Goal: Check status

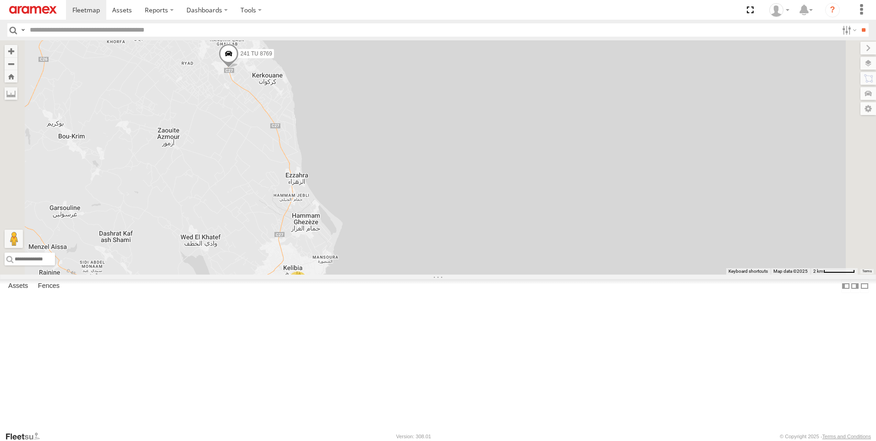
click at [239, 68] on span at bounding box center [228, 56] width 20 height 25
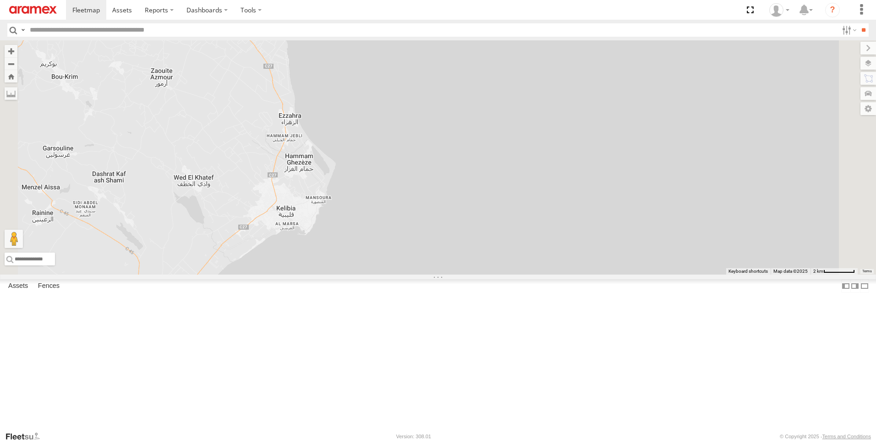
drag, startPoint x: 332, startPoint y: 283, endPoint x: 344, endPoint y: 280, distance: 11.8
click at [333, 274] on div "241 TU 8769 241 TU 8769 [GEOGRAPHIC_DATA] branch ج 27 دار علوش 36.96739 , 11.05…" at bounding box center [438, 157] width 876 height 234
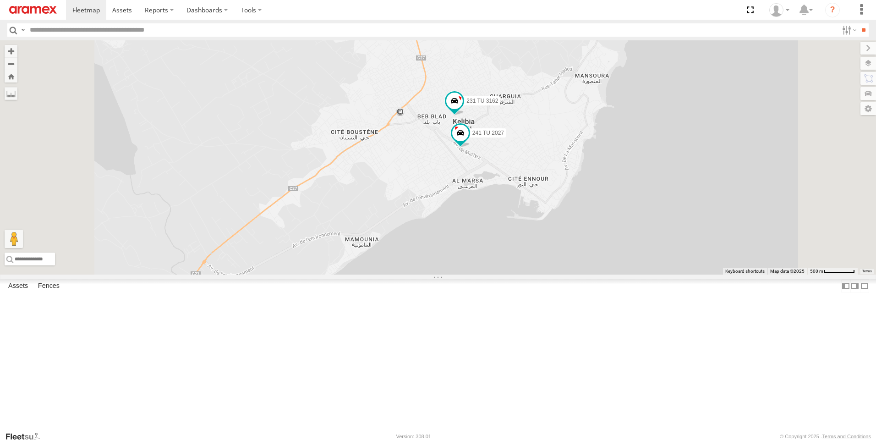
drag, startPoint x: 333, startPoint y: 301, endPoint x: 356, endPoint y: 160, distance: 142.9
click at [356, 160] on div "241 TU 8769 241 TU 2027 231 TU 3162" at bounding box center [438, 157] width 876 height 234
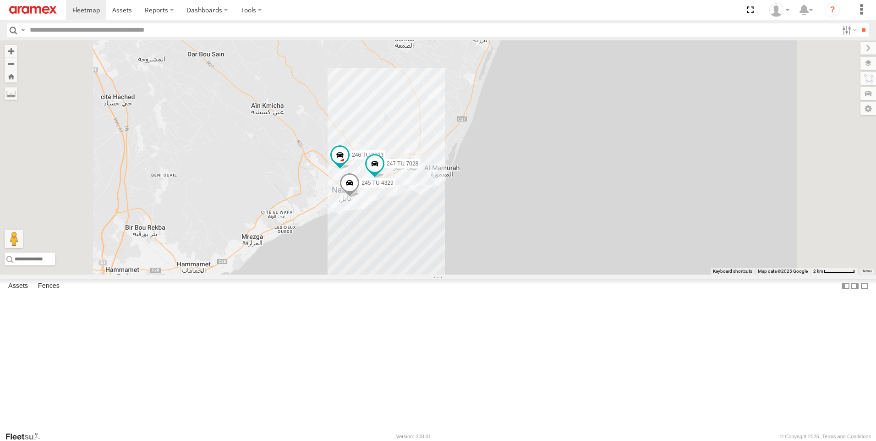
drag, startPoint x: 496, startPoint y: 98, endPoint x: 502, endPoint y: 222, distance: 123.8
click at [502, 223] on div "247 TU 7028 245 TU 4329 246 TU 8283" at bounding box center [438, 157] width 876 height 234
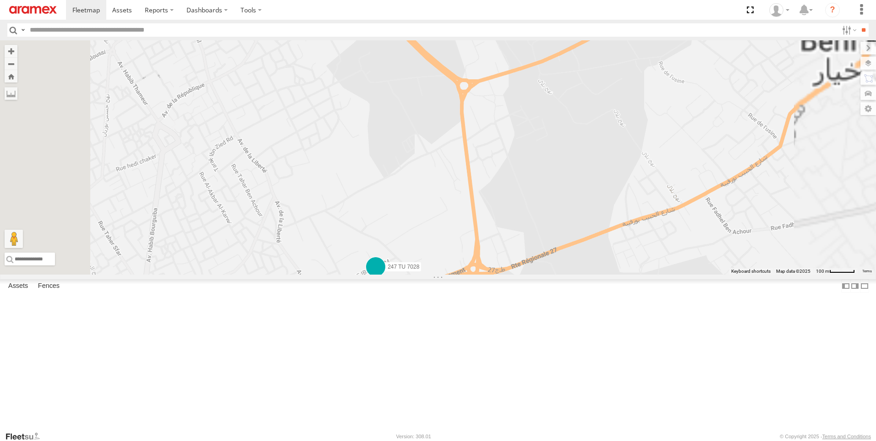
click at [384, 275] on span at bounding box center [375, 266] width 16 height 16
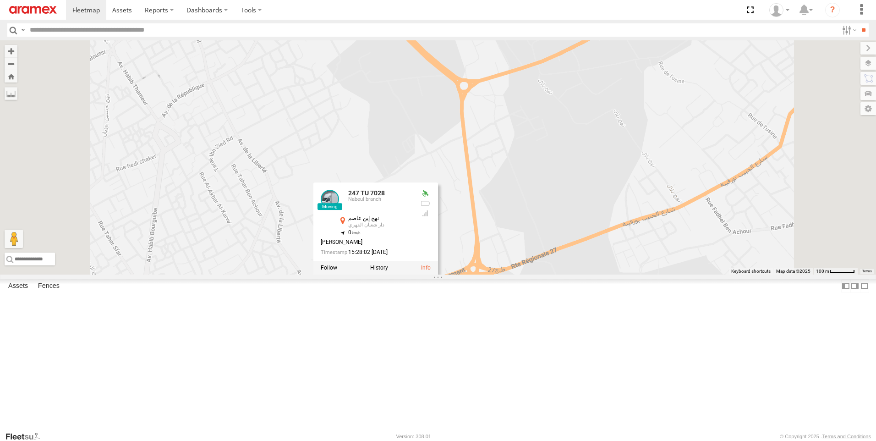
click at [607, 263] on div "247 TU 7028 245 TU 4329 246 TU 8283 245 TU 4330 247 TU 7028 [GEOGRAPHIC_DATA] b…" at bounding box center [438, 157] width 876 height 234
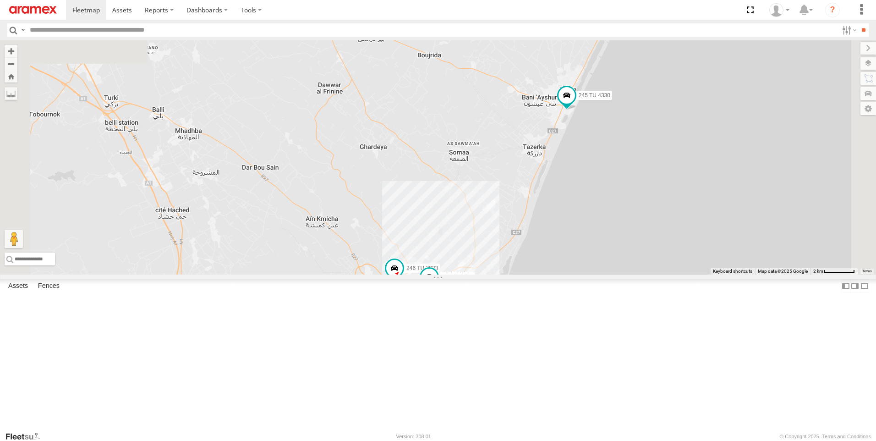
drag, startPoint x: 623, startPoint y: 110, endPoint x: 559, endPoint y: 286, distance: 187.0
click at [561, 274] on div "247 TU 7028 245 TU 4329 246 TU 8283 245 TU 4330" at bounding box center [438, 157] width 876 height 234
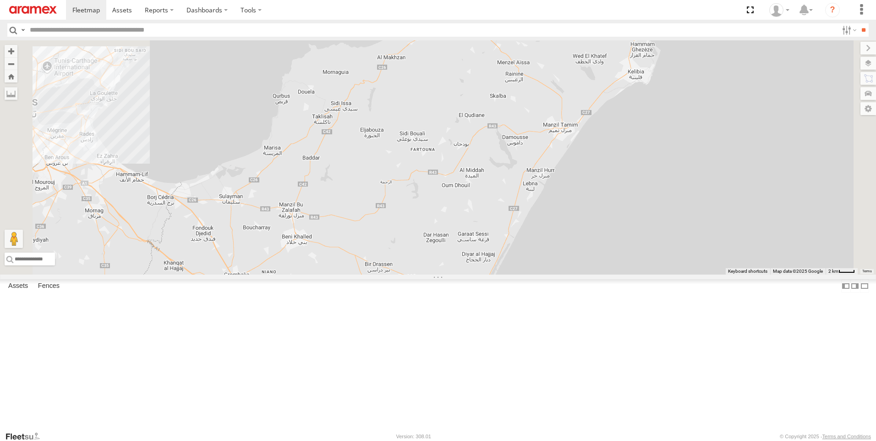
drag, startPoint x: 601, startPoint y: 157, endPoint x: 561, endPoint y: 306, distance: 154.6
click at [561, 274] on div "246 TU 8283 245 TU 4330 2" at bounding box center [438, 157] width 876 height 234
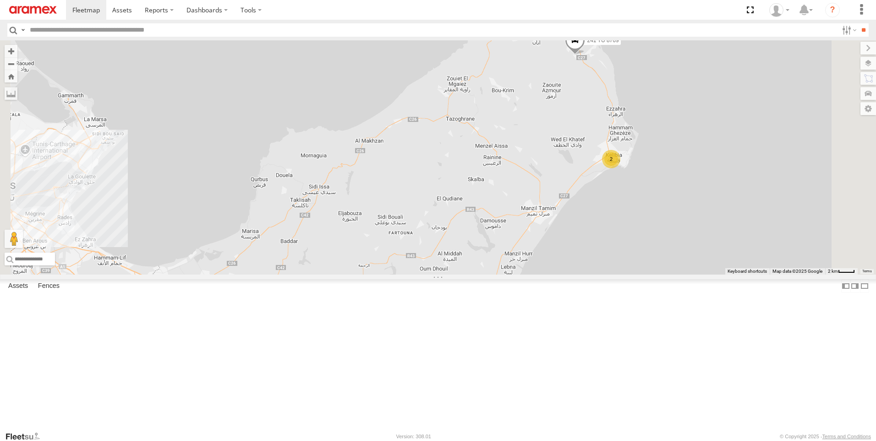
drag, startPoint x: 637, startPoint y: 219, endPoint x: 609, endPoint y: 320, distance: 104.2
click at [609, 274] on div "246 TU 8283 245 TU 4330 2 2 241 TU 8769" at bounding box center [438, 157] width 876 height 234
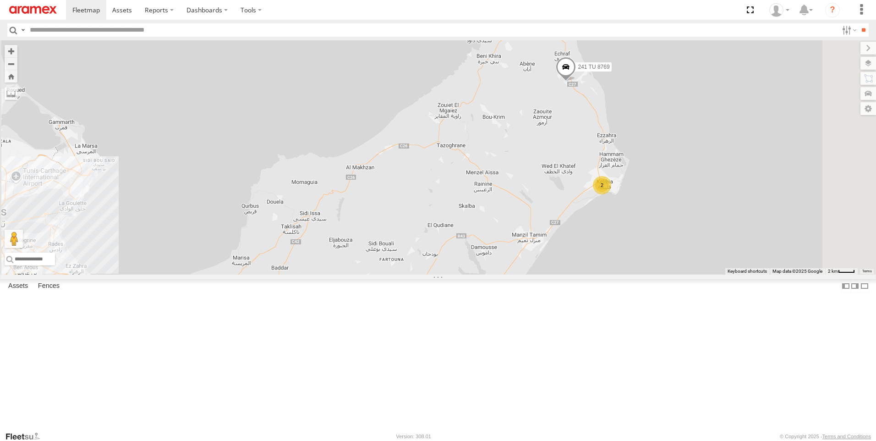
click at [576, 81] on span at bounding box center [565, 68] width 20 height 25
